Goal: Task Accomplishment & Management: Complete application form

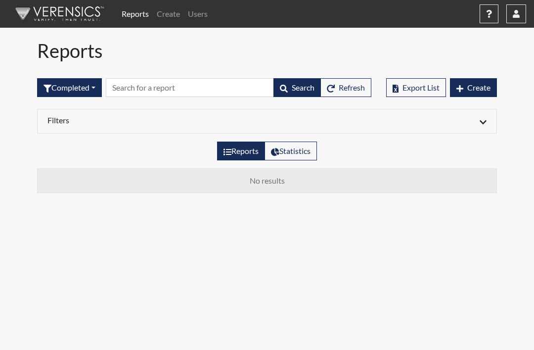
click at [491, 16] on icon "button" at bounding box center [489, 14] width 6 height 8
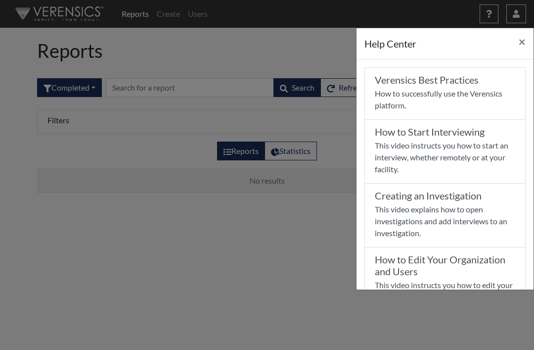
click at [529, 38] on button "×" at bounding box center [522, 42] width 23 height 28
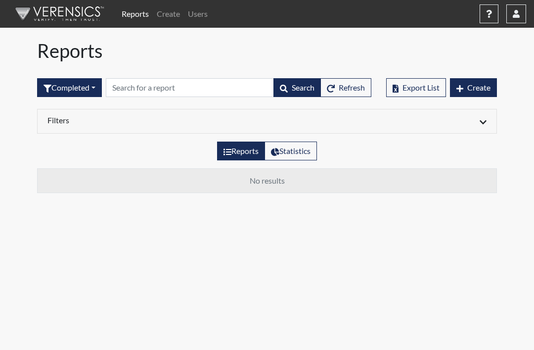
click at [171, 9] on link "Create" at bounding box center [168, 14] width 31 height 20
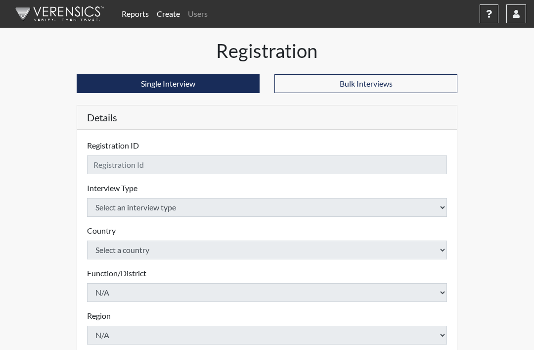
checkbox input "true"
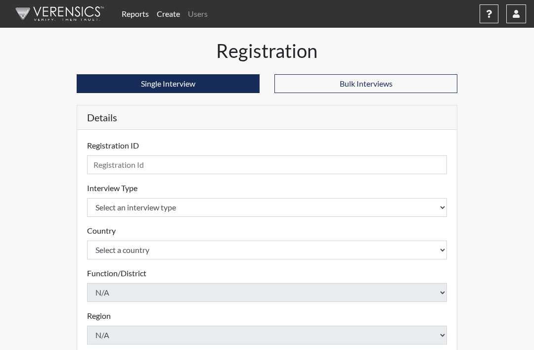
click at [132, 12] on link "Reports" at bounding box center [135, 14] width 35 height 20
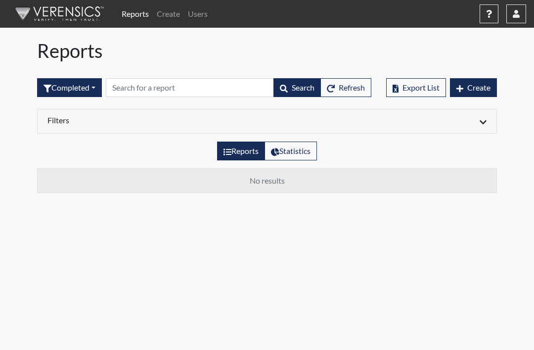
click at [167, 16] on link "Create" at bounding box center [168, 14] width 31 height 20
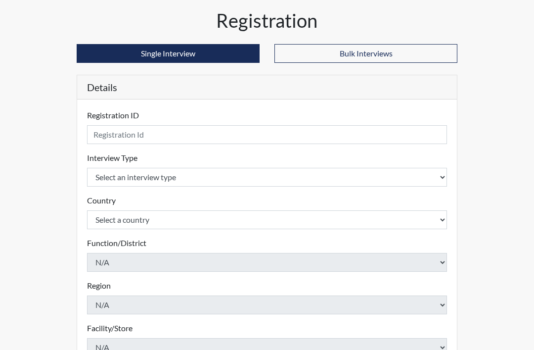
scroll to position [34, 0]
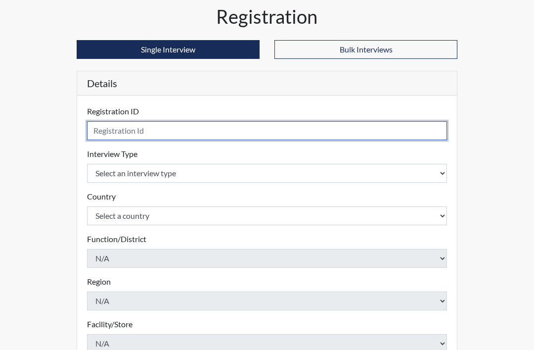
click at [420, 134] on input "text" at bounding box center [267, 131] width 360 height 19
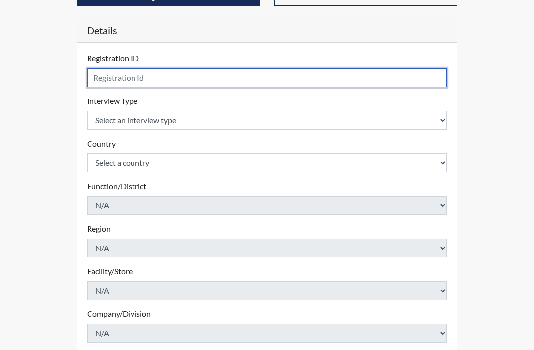
scroll to position [87, 0]
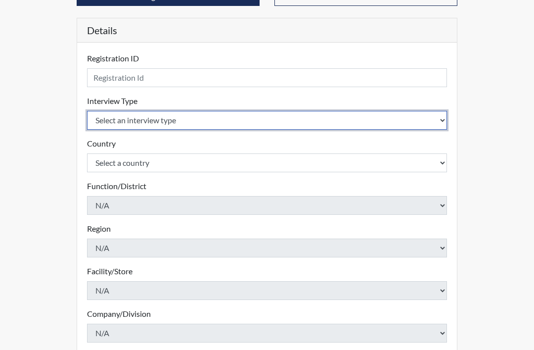
click at [439, 120] on select "Select an interview type Pre-Employment" at bounding box center [267, 120] width 360 height 19
select select "c2470aee-a530-11ea-a930-026c882af335"
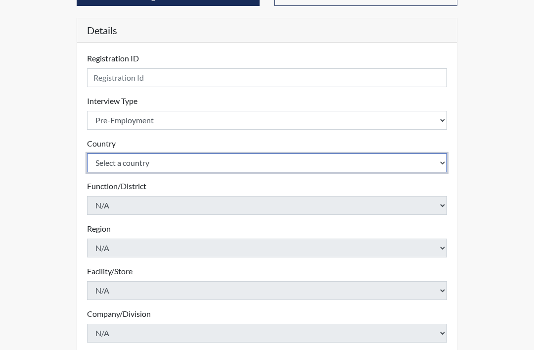
click at [352, 161] on select "Select a country [GEOGRAPHIC_DATA] [GEOGRAPHIC_DATA]" at bounding box center [267, 162] width 360 height 19
select select "united-states-of-[GEOGRAPHIC_DATA]"
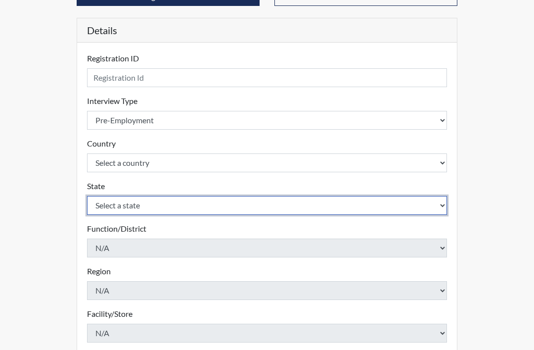
click at [272, 204] on select "Select a state [US_STATE] [US_STATE] [US_STATE] [US_STATE] [US_STATE] [US_STATE…" at bounding box center [267, 205] width 360 height 19
select select "TN"
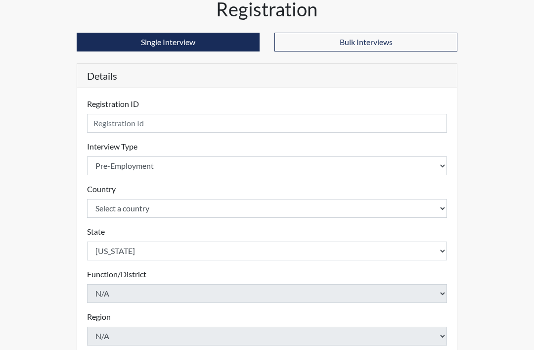
scroll to position [42, 0]
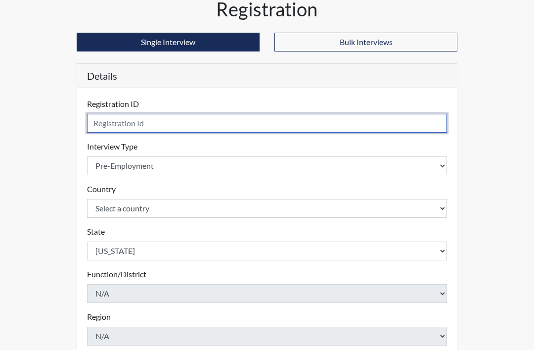
click at [243, 124] on input "text" at bounding box center [267, 123] width 360 height 19
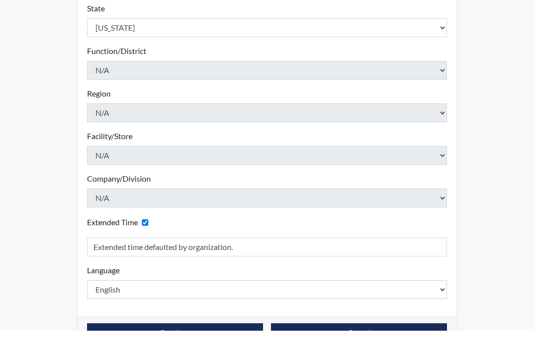
scroll to position [244, 0]
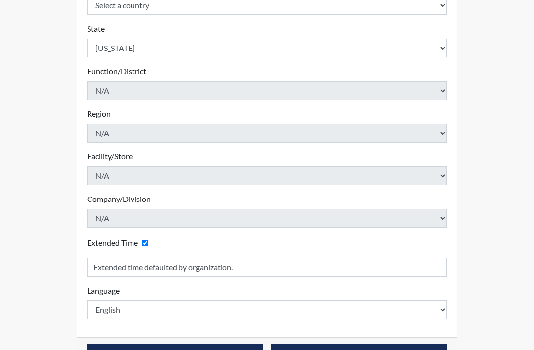
type input "Emerald Jones"
click at [231, 348] on button "Continue" at bounding box center [175, 352] width 176 height 19
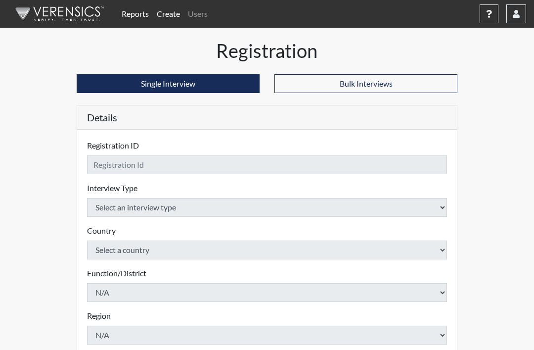
checkbox input "true"
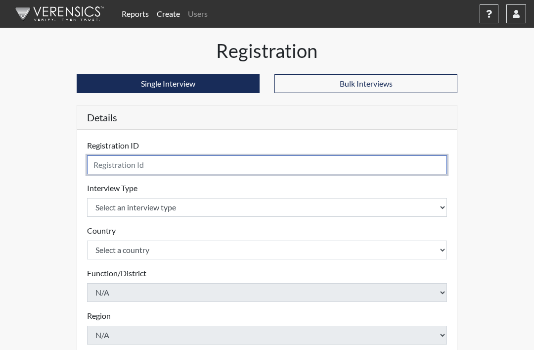
click at [307, 161] on input "text" at bounding box center [267, 164] width 360 height 19
type input "[PERSON_NAME]"
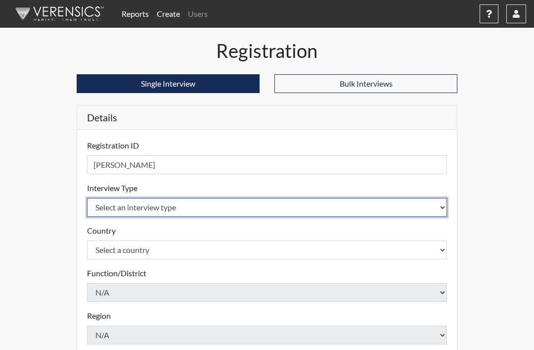
click at [205, 211] on select "Select an interview type Pre-Employment" at bounding box center [267, 207] width 360 height 19
select select "c2470aee-a530-11ea-a930-026c882af335"
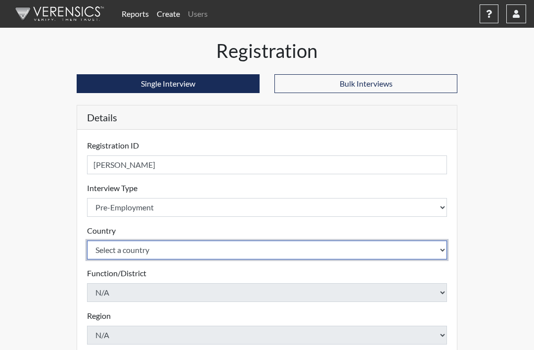
click at [170, 254] on select "Select a country United States Mexico" at bounding box center [267, 249] width 360 height 19
select select "united-states-of-america"
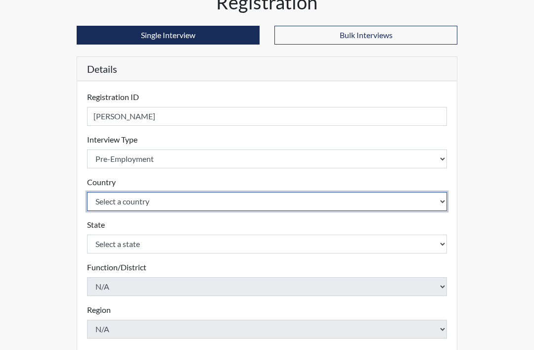
scroll to position [105, 0]
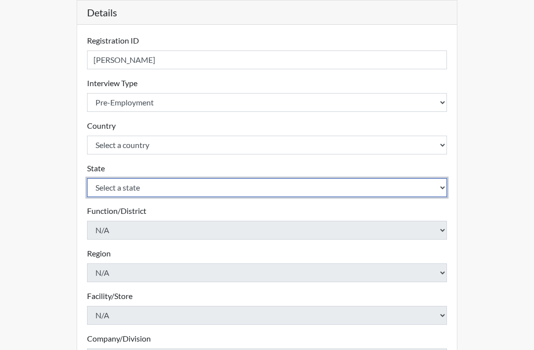
click at [226, 195] on select "Select a state Alabama Alaska Arizona Arkansas California Colorado Connecticut …" at bounding box center [267, 187] width 360 height 19
click at [247, 185] on select "Select a state Alabama Alaska Arizona Arkansas California Colorado Connecticut …" at bounding box center [267, 187] width 360 height 19
select select "TN"
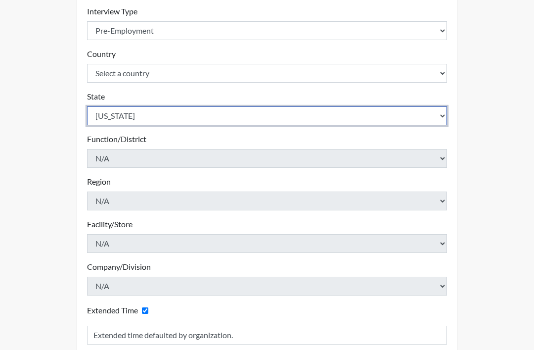
scroll to position [244, 0]
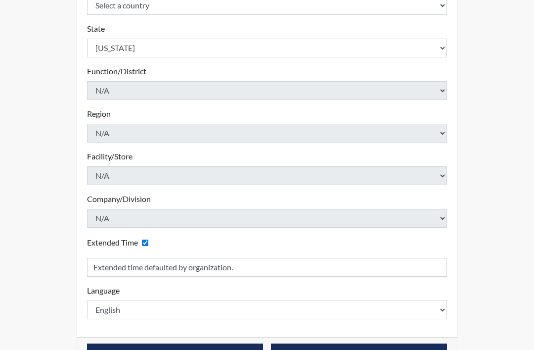
click at [191, 349] on button "Continue" at bounding box center [175, 352] width 176 height 19
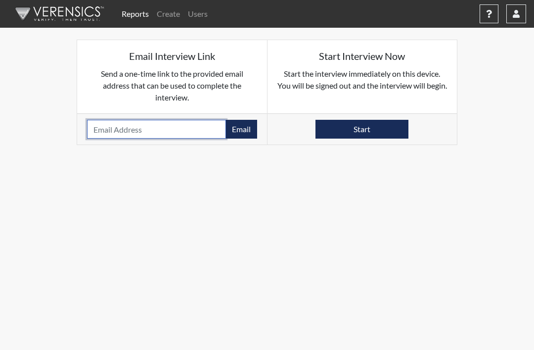
click at [177, 126] on input "email" at bounding box center [156, 129] width 139 height 19
click at [117, 130] on input "email" at bounding box center [156, 129] width 139 height 19
paste input "[EMAIL_ADDRESS][DOMAIN_NAME]"
type input "[EMAIL_ADDRESS][DOMAIN_NAME]"
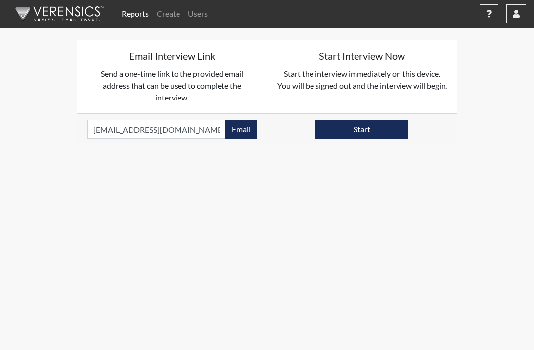
click at [244, 128] on button "Email" at bounding box center [242, 129] width 32 height 19
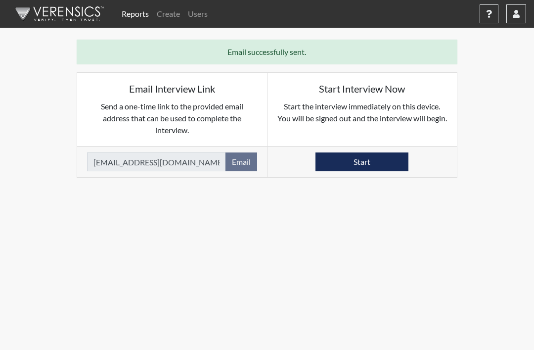
click at [137, 15] on link "Reports" at bounding box center [135, 14] width 35 height 20
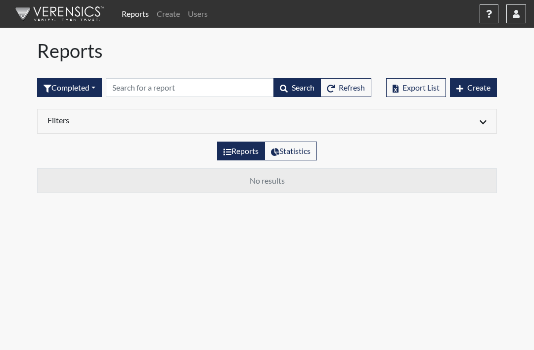
click at [77, 92] on button "Completed" at bounding box center [69, 87] width 65 height 19
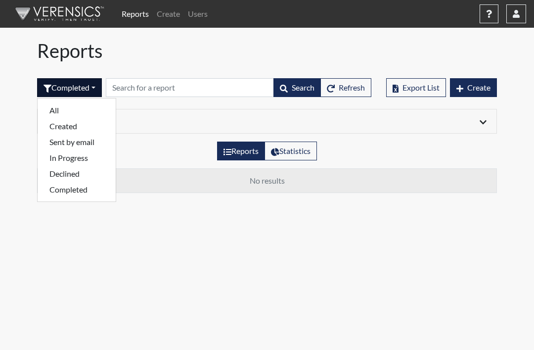
click at [89, 140] on button "Sent by email" at bounding box center [77, 142] width 78 height 16
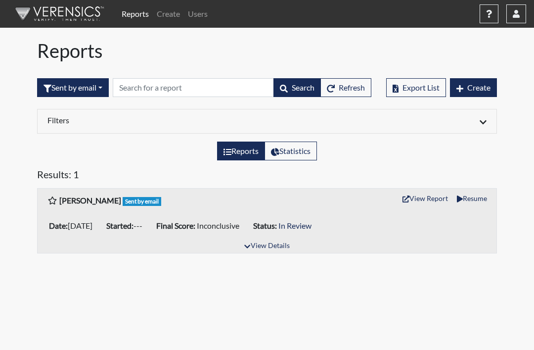
click at [517, 17] on icon "button" at bounding box center [516, 14] width 7 height 8
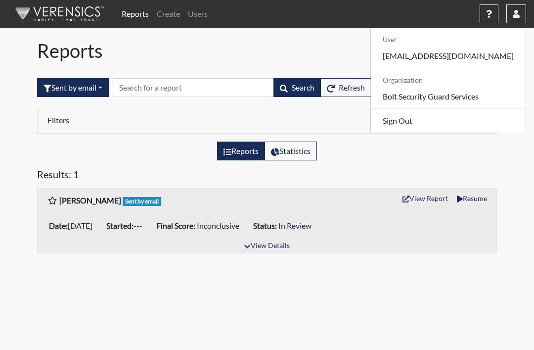
click at [353, 45] on h1 "Reports" at bounding box center [267, 51] width 460 height 23
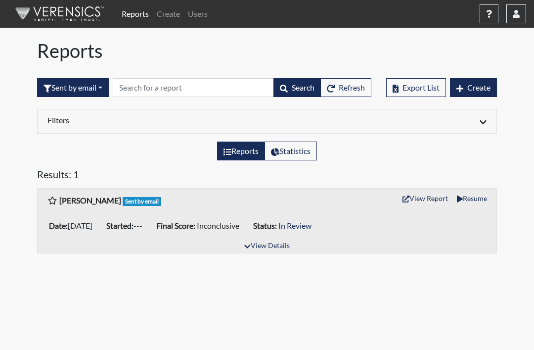
click at [145, 16] on link "Reports" at bounding box center [135, 14] width 35 height 20
click at [175, 14] on link "Create" at bounding box center [168, 14] width 31 height 20
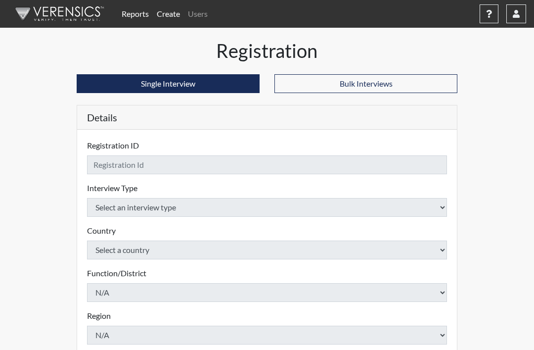
checkbox input "true"
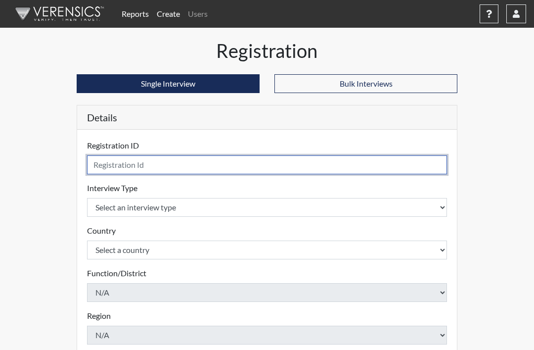
click at [238, 163] on input "text" at bounding box center [267, 164] width 360 height 19
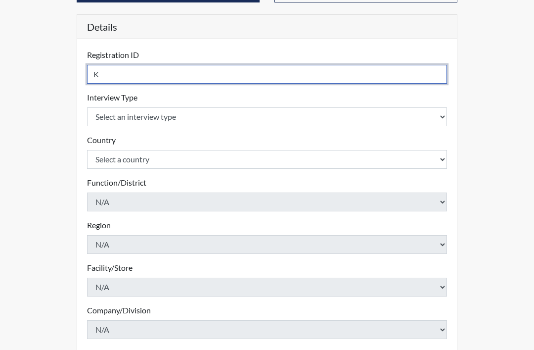
scroll to position [91, 0]
type input "Keith Hathorn"
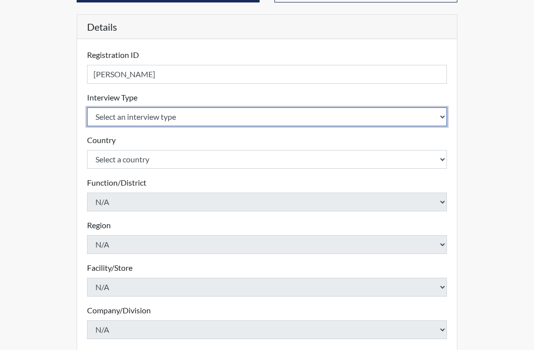
click at [368, 114] on select "Select an interview type Pre-Employment" at bounding box center [267, 116] width 360 height 19
select select "c2470aee-a530-11ea-a930-026c882af335"
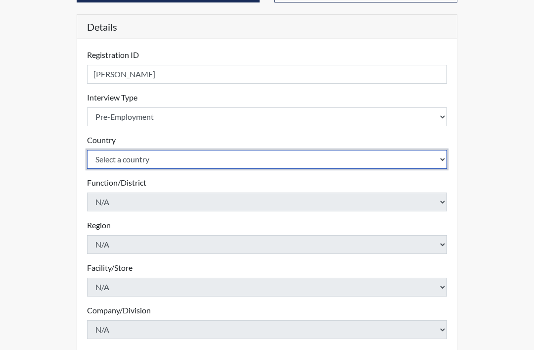
click at [307, 162] on select "Select a country United States Mexico" at bounding box center [267, 159] width 360 height 19
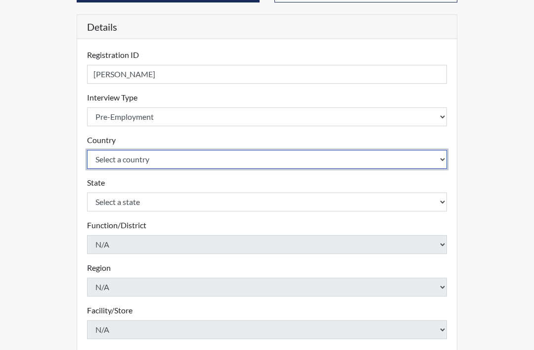
click at [286, 162] on select "Select a country United States Mexico" at bounding box center [267, 159] width 360 height 19
select select "united-states-of-america"
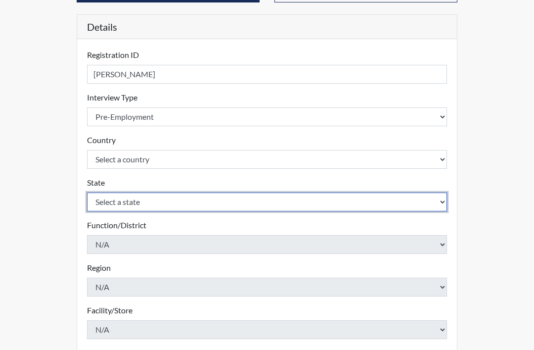
click at [280, 201] on select "Select a state Alabama Alaska Arizona Arkansas California Colorado Connecticut …" at bounding box center [267, 201] width 360 height 19
select select "TN"
click at [277, 201] on select "Select a state Alabama Alaska Arizona Arkansas California Colorado Connecticut …" at bounding box center [267, 201] width 360 height 19
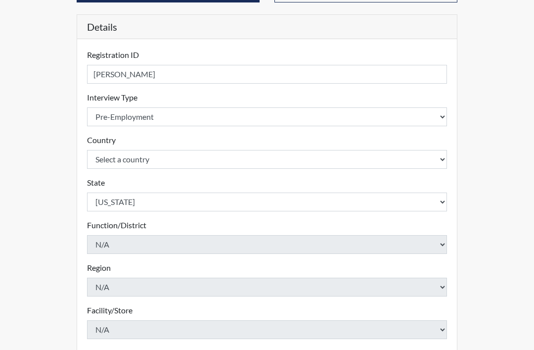
click at [502, 134] on div "Registration Single Interview Bulk Interviews Details Registration ID Keith Hat…" at bounding box center [267, 241] width 475 height 585
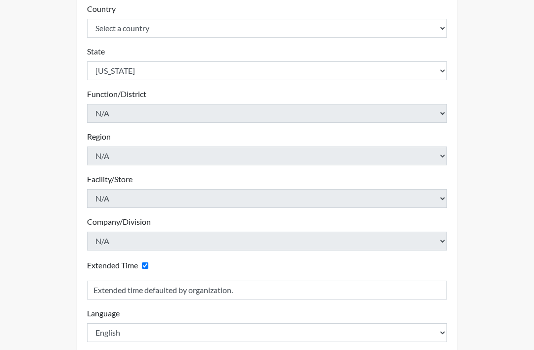
scroll to position [244, 0]
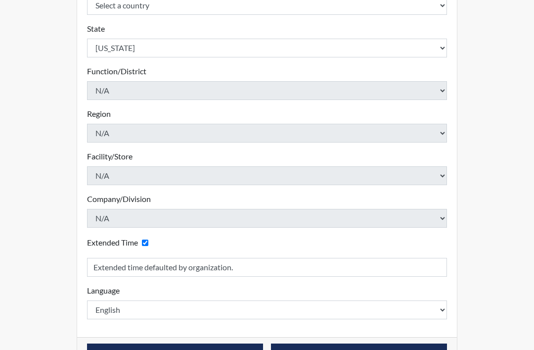
click at [252, 349] on button "Continue" at bounding box center [175, 352] width 176 height 19
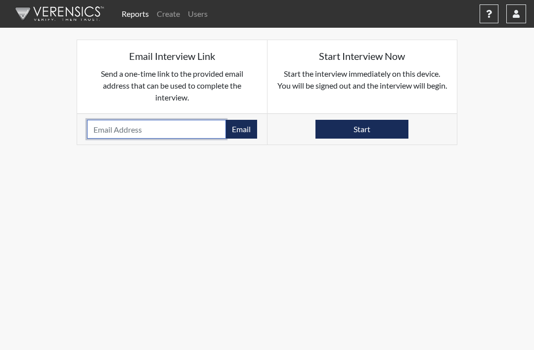
click at [177, 125] on input "email" at bounding box center [156, 129] width 139 height 19
click at [102, 128] on input "email" at bounding box center [156, 129] width 139 height 19
paste input "Khathorn0321@gmail.com"
type input "Khathorn0321@gmail.com"
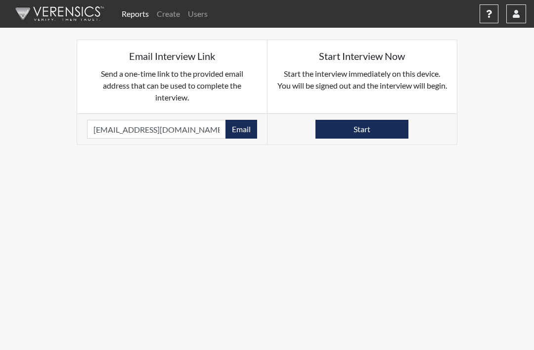
click at [238, 132] on button "Email" at bounding box center [242, 129] width 32 height 19
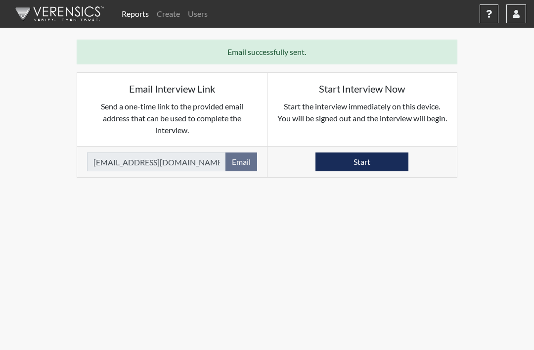
click at [159, 22] on link "Create" at bounding box center [168, 14] width 31 height 20
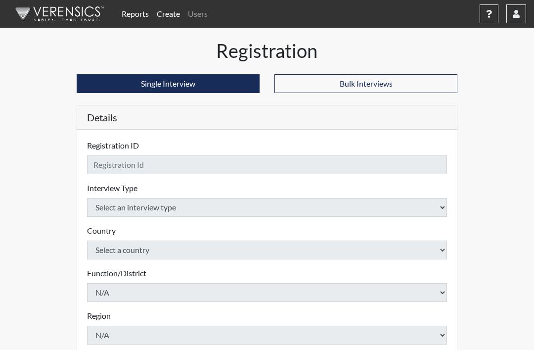
checkbox input "true"
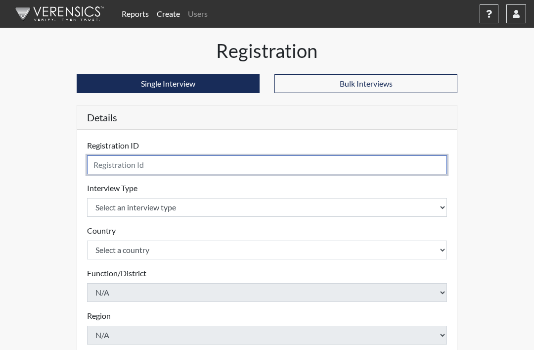
click at [189, 162] on input "text" at bounding box center [267, 164] width 360 height 19
type input "Christian Rios"
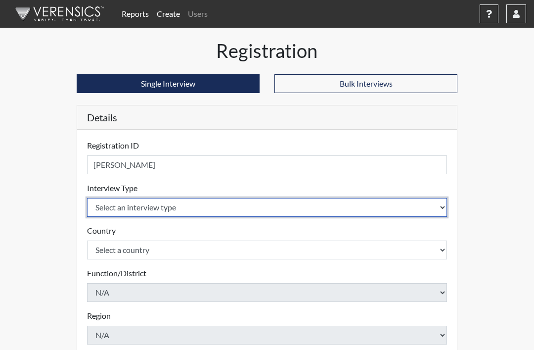
click at [251, 215] on select "Select an interview type Pre-Employment" at bounding box center [267, 207] width 360 height 19
select select "c2470aee-a530-11ea-a930-026c882af335"
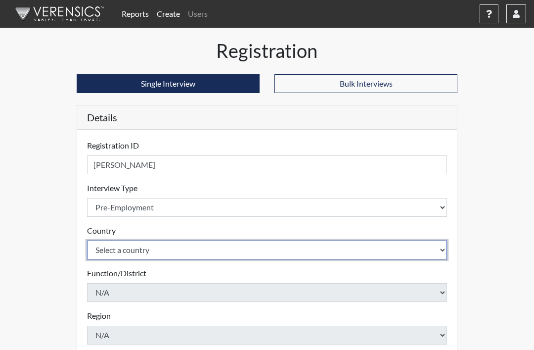
click at [212, 250] on select "Select a country United States Mexico" at bounding box center [267, 249] width 360 height 19
select select "united-states-of-america"
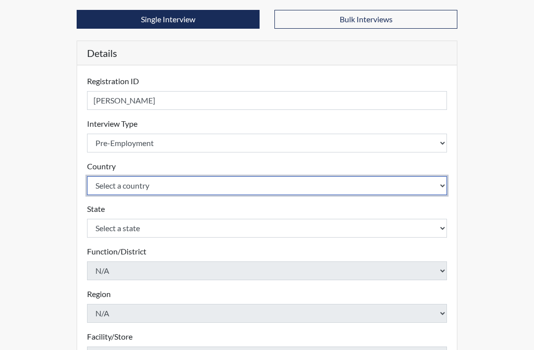
scroll to position [101, 0]
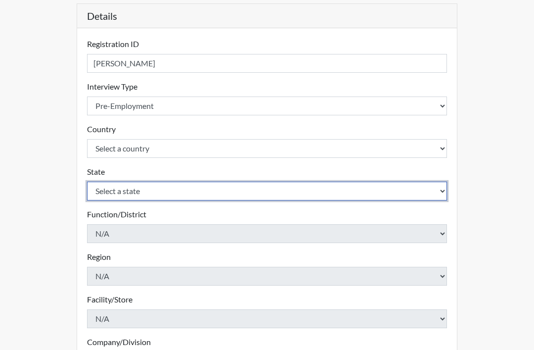
click at [255, 188] on select "Select a state Alabama Alaska Arizona Arkansas California Colorado Connecticut …" at bounding box center [267, 191] width 360 height 19
select select "TN"
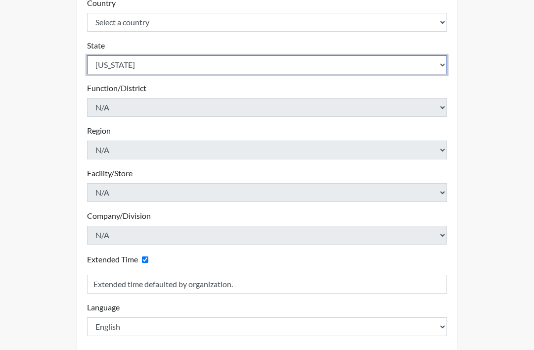
scroll to position [276, 0]
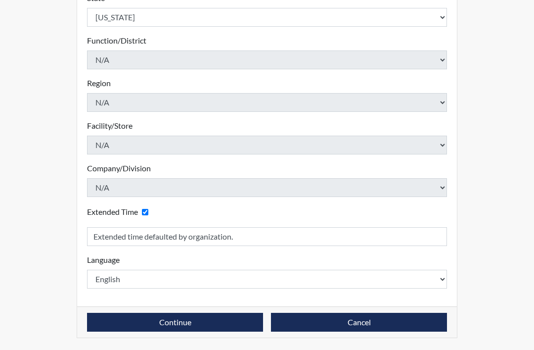
click at [200, 321] on button "Continue" at bounding box center [175, 322] width 176 height 19
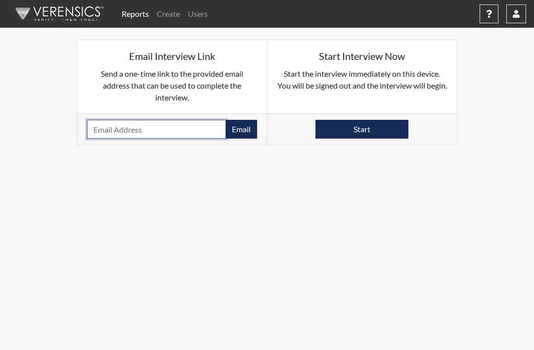
click at [217, 130] on input "email" at bounding box center [156, 129] width 139 height 19
click at [165, 133] on input "email" at bounding box center [156, 129] width 139 height 19
paste input "rioschristian953@gmail.com"
type input "rioschristian953@gmail.com"
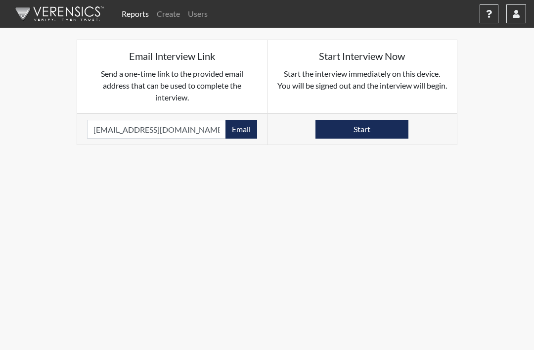
click at [243, 131] on button "Email" at bounding box center [242, 129] width 32 height 19
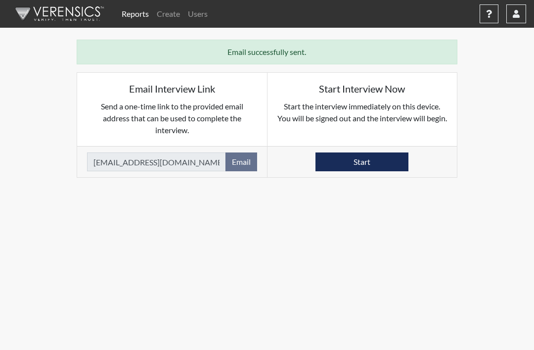
click at [165, 23] on link "Create" at bounding box center [168, 14] width 31 height 20
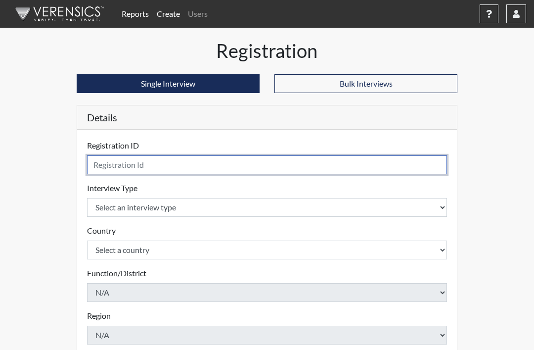
click at [190, 161] on input "text" at bounding box center [267, 164] width 360 height 19
type input "Michael Beauregard"
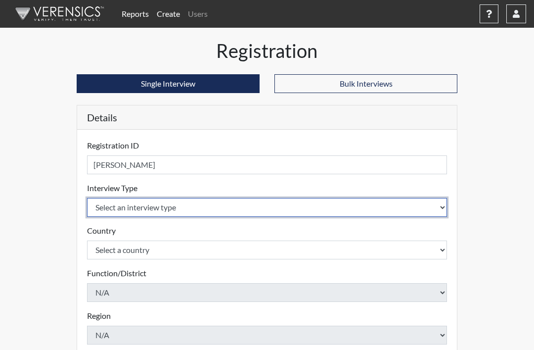
click at [205, 209] on select "Select an interview type Pre-Employment" at bounding box center [267, 207] width 360 height 19
select select "c2470aee-a530-11ea-a930-026c882af335"
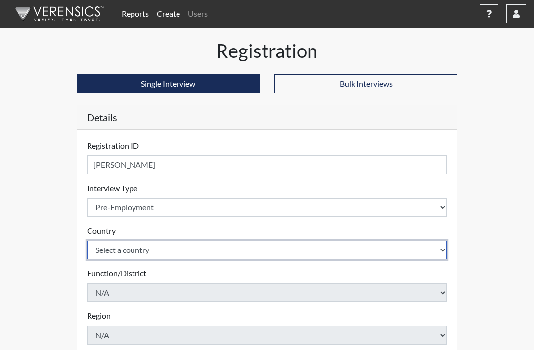
click at [210, 252] on select "Select a country United States Mexico" at bounding box center [267, 249] width 360 height 19
select select "united-states-of-america"
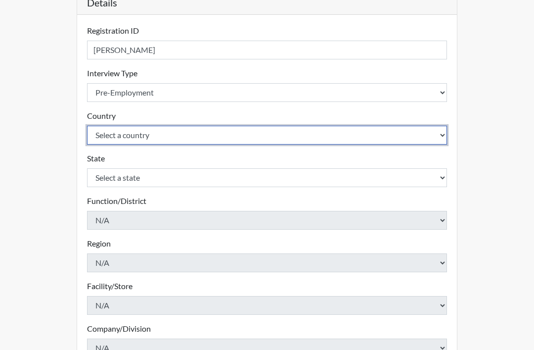
scroll to position [114, 0]
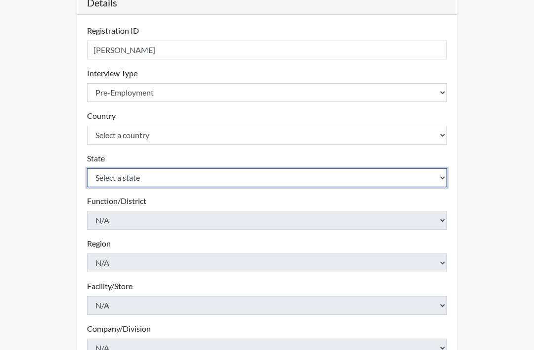
click at [219, 182] on select "Select a state Alabama Alaska Arizona Arkansas California Colorado Connecticut …" at bounding box center [267, 178] width 360 height 19
select select "TN"
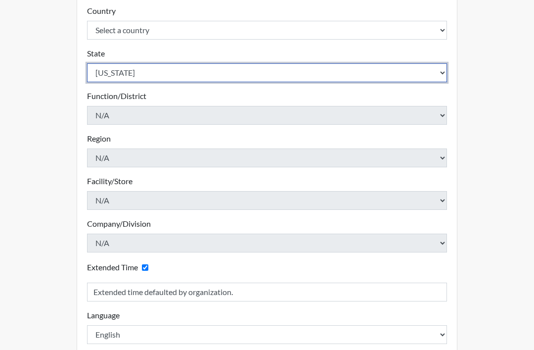
scroll to position [244, 0]
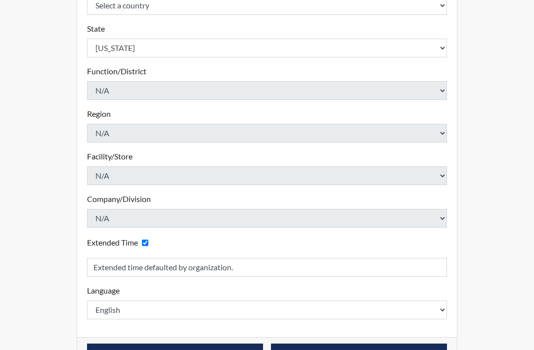
click at [213, 349] on button "Continue" at bounding box center [175, 352] width 176 height 19
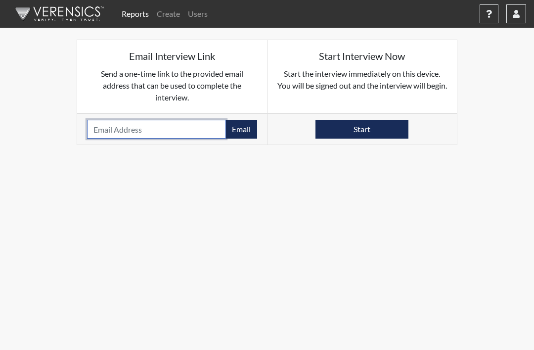
click at [190, 128] on input "email" at bounding box center [156, 129] width 139 height 19
paste input "mlbeauregard10@gmail.com"
type input "mlbeauregard10@gmail.com"
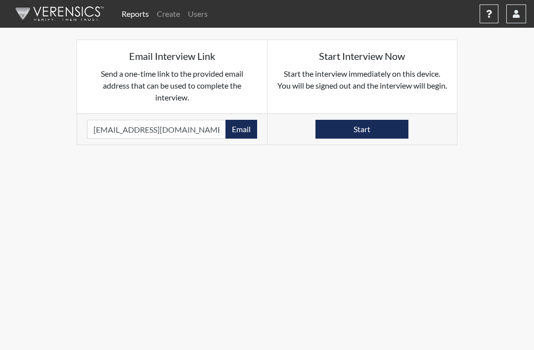
click at [248, 131] on button "Email" at bounding box center [242, 129] width 32 height 19
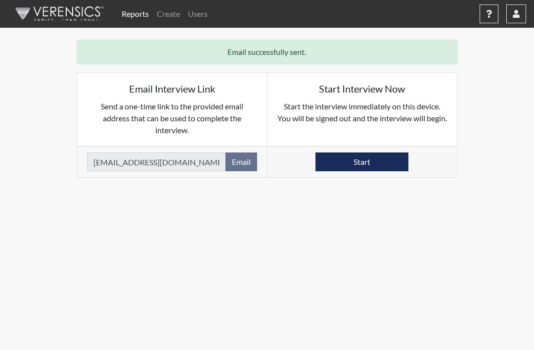
click at [134, 17] on link "Reports" at bounding box center [135, 14] width 35 height 20
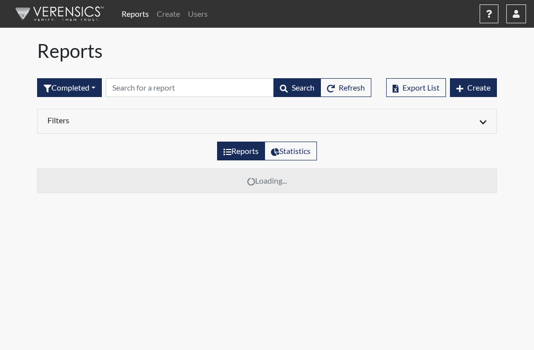
click at [86, 89] on button "Completed" at bounding box center [69, 87] width 65 height 19
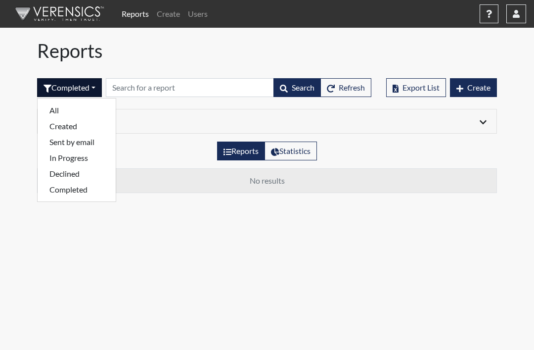
click at [84, 158] on button "In Progress" at bounding box center [77, 158] width 78 height 16
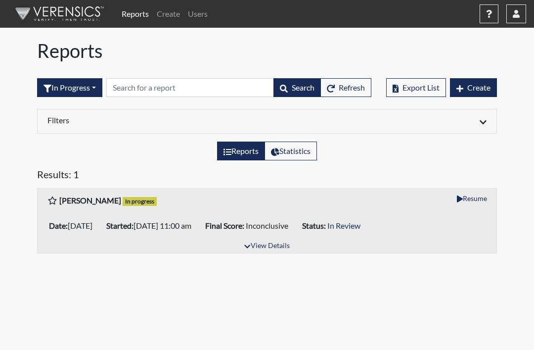
click at [77, 94] on button "In Progress" at bounding box center [69, 87] width 65 height 19
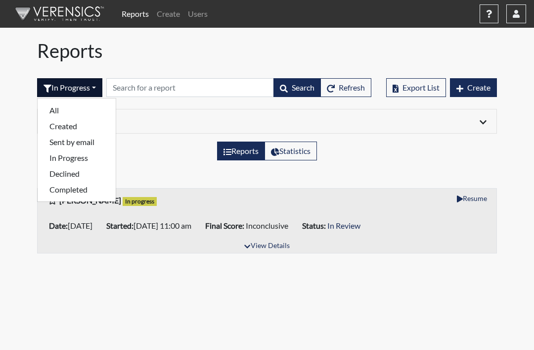
click at [82, 111] on button "All" at bounding box center [77, 110] width 78 height 16
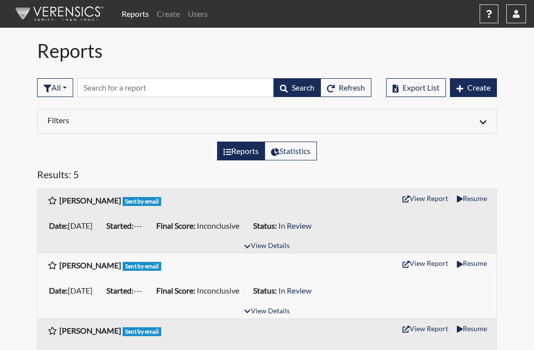
click at [347, 89] on span "Refresh" at bounding box center [352, 87] width 26 height 9
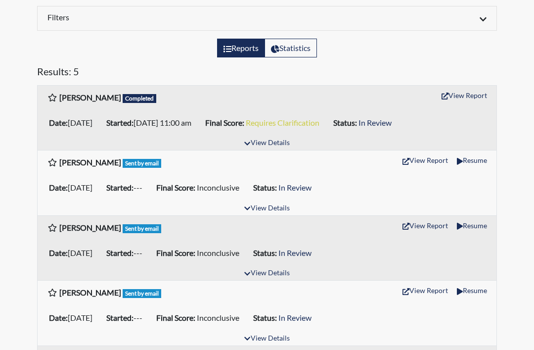
scroll to position [139, 0]
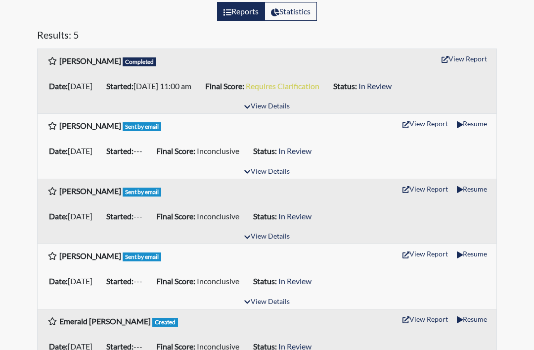
click at [276, 108] on button "View Details" at bounding box center [267, 106] width 54 height 13
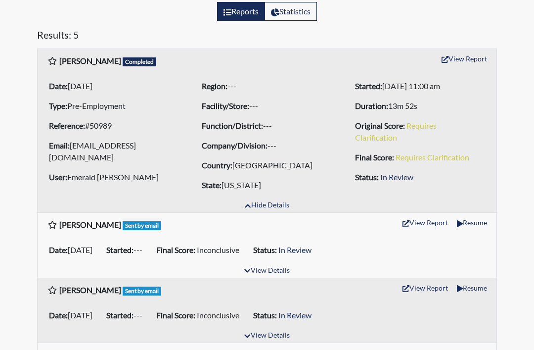
click at [471, 58] on button "View Report" at bounding box center [464, 58] width 54 height 15
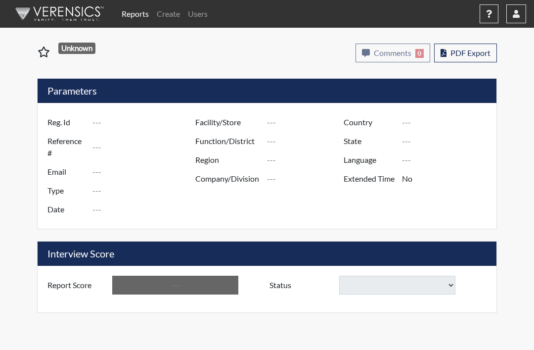
type input "[PERSON_NAME]"
type input "50989"
type input "[EMAIL_ADDRESS][DOMAIN_NAME]"
type input "Pre-Employment"
type input "Aug 28, 2025"
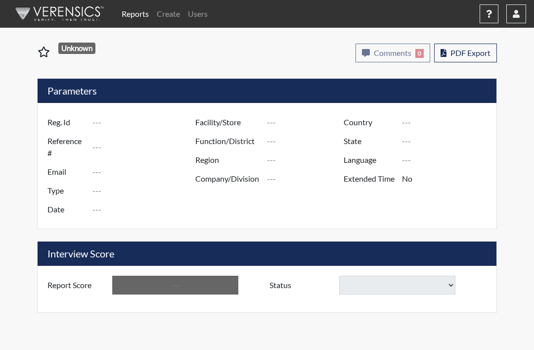
type input "[GEOGRAPHIC_DATA]"
type input "[US_STATE]"
type input "English"
type input "Yes"
type input "Requires Clarification"
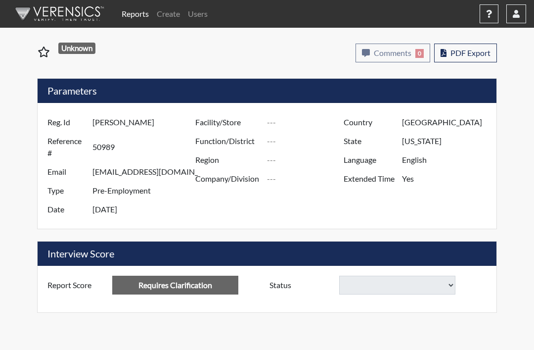
select select
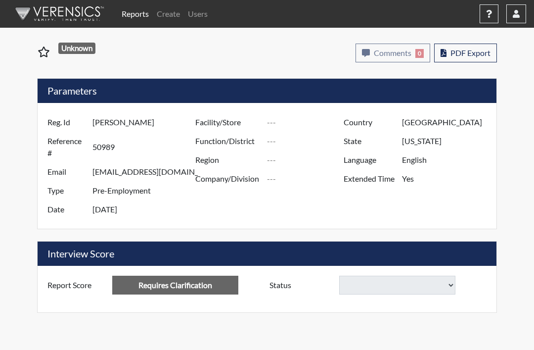
select select
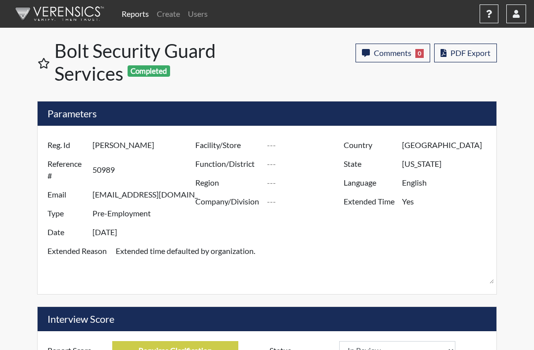
click at [480, 51] on span "PDF Export" at bounding box center [471, 52] width 40 height 9
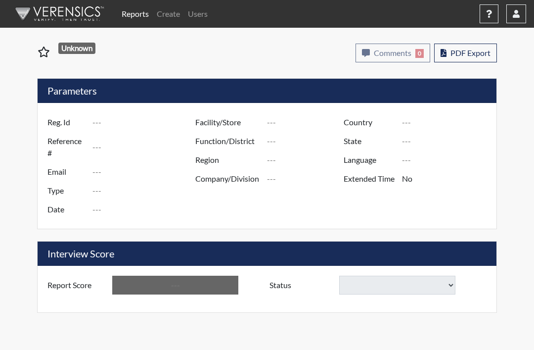
select select
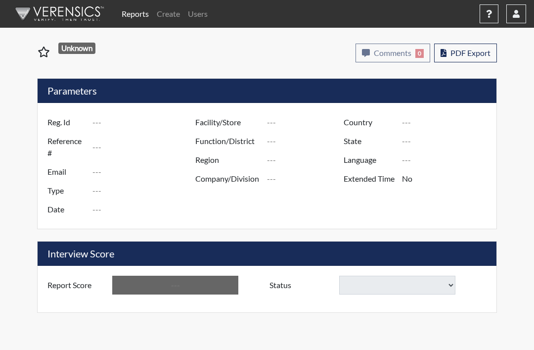
select select
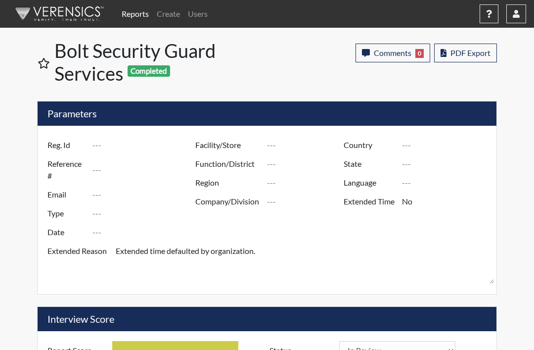
type input "[PERSON_NAME]"
type input "50989"
type input "[EMAIL_ADDRESS][DOMAIN_NAME]"
type input "Pre-Employment"
type input "[DATE]"
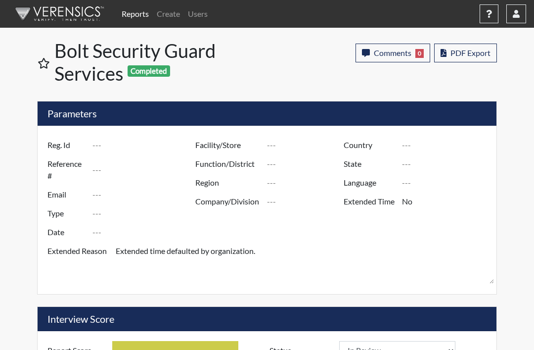
type input "[GEOGRAPHIC_DATA]"
type input "[US_STATE]"
type input "English"
type input "Yes"
type input "Requires Clarification"
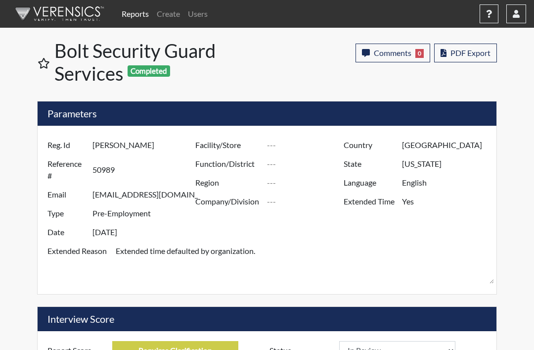
scroll to position [164, 344]
click at [135, 16] on link "Reports" at bounding box center [135, 14] width 35 height 20
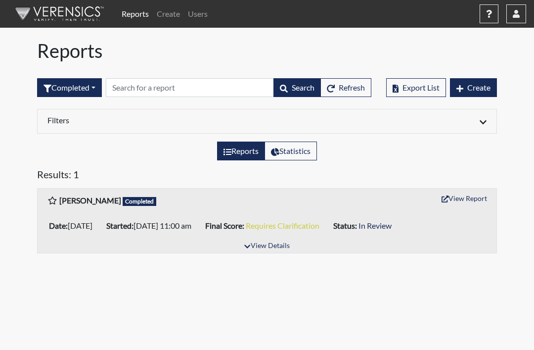
click at [86, 85] on button "Completed" at bounding box center [69, 87] width 65 height 19
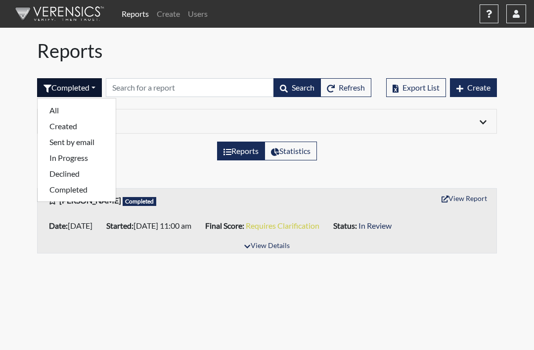
click at [90, 112] on button "All" at bounding box center [77, 110] width 78 height 16
